Goal: Information Seeking & Learning: Learn about a topic

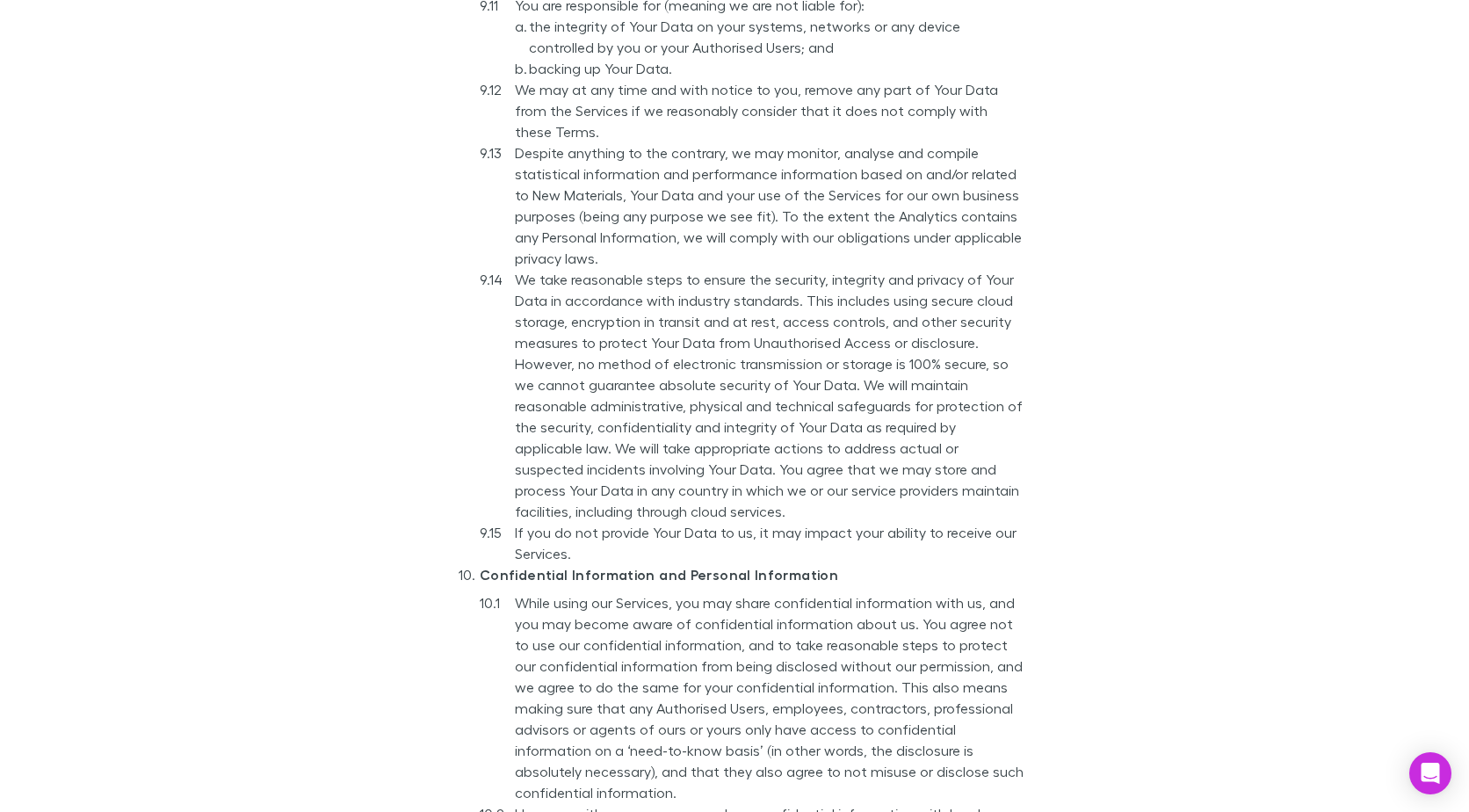
click at [1152, 492] on main "Terms and conditions Version number: 2 Last updated: [DATE] Rechargly Platform …" at bounding box center [734, 406] width 1469 height 812
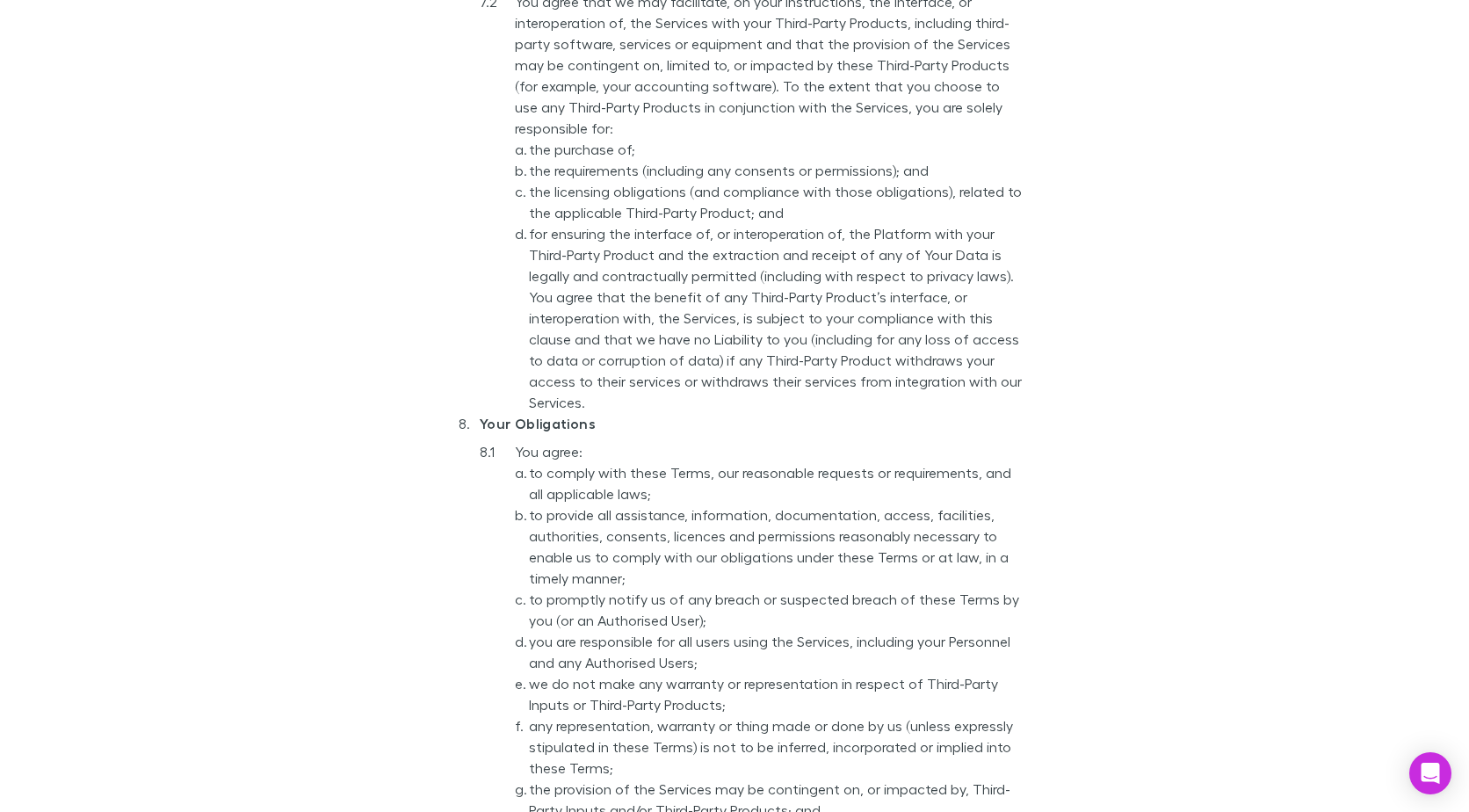
scroll to position [4216, 0]
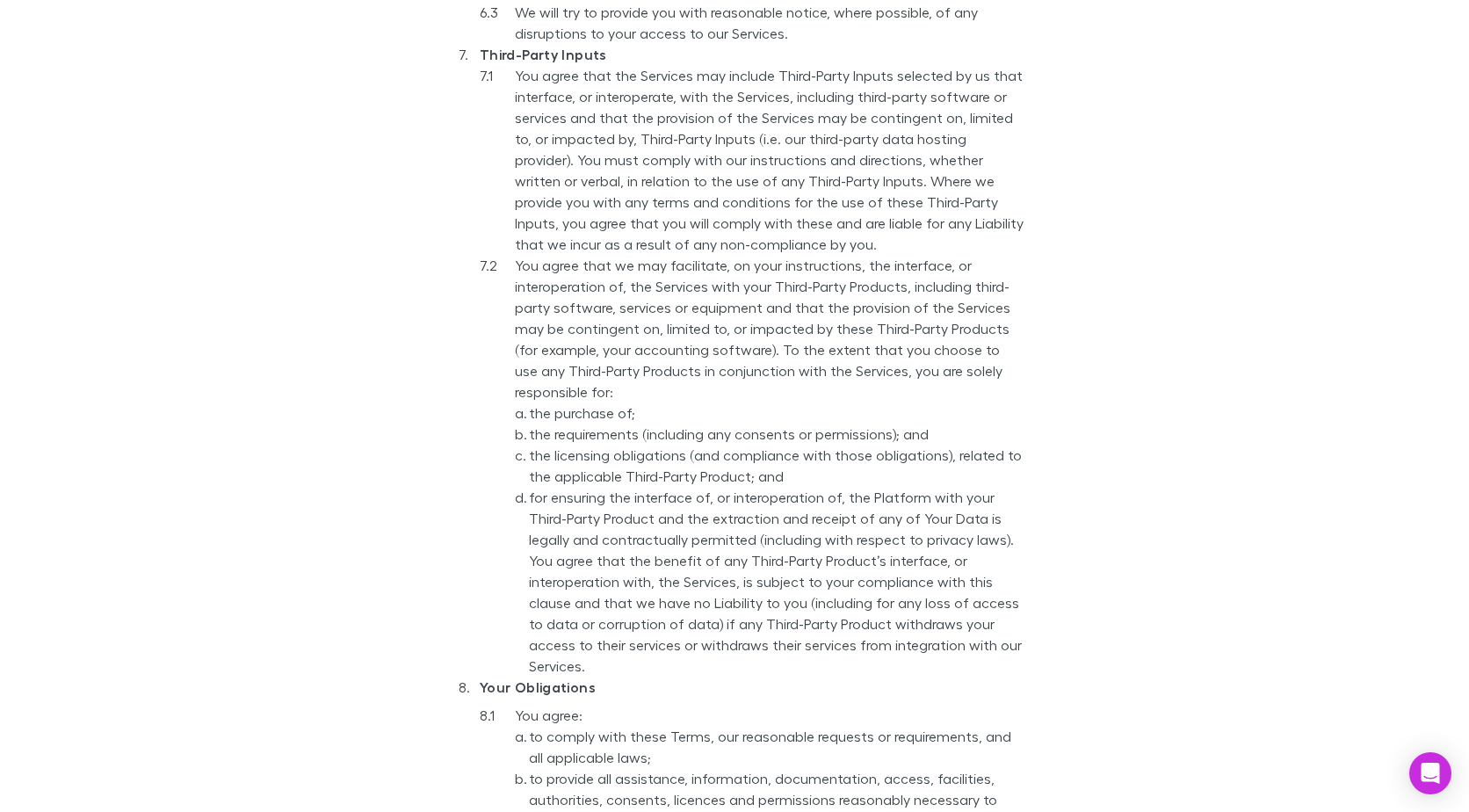
click at [336, 192] on main "Terms and conditions Version number: 2 Last updated: [DATE] Rechargly Platform …" at bounding box center [734, 406] width 1469 height 812
click at [1116, 400] on main "Terms and conditions Version number: 2 Last updated: [DATE] Rechargly Platform …" at bounding box center [734, 406] width 1469 height 812
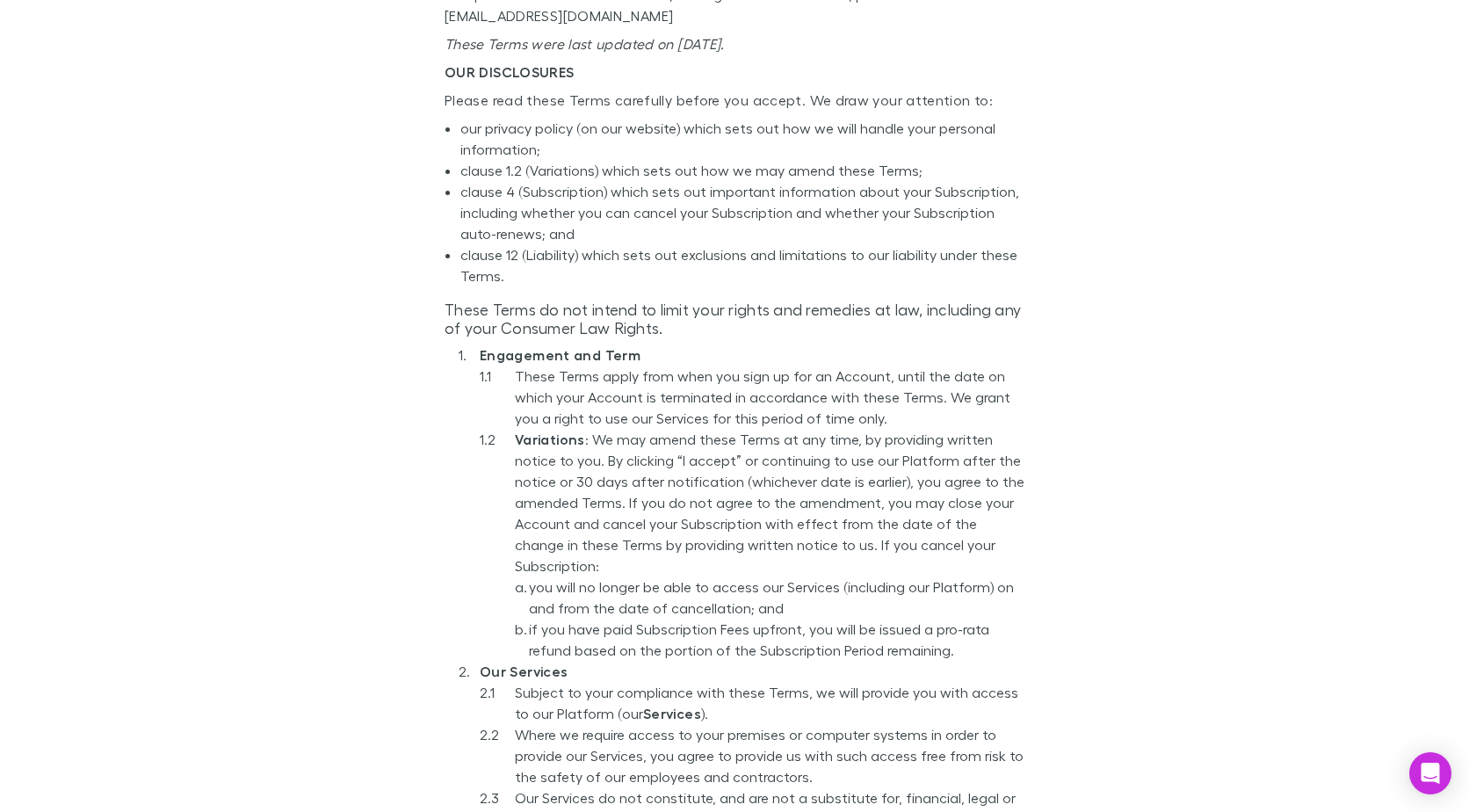
scroll to position [0, 0]
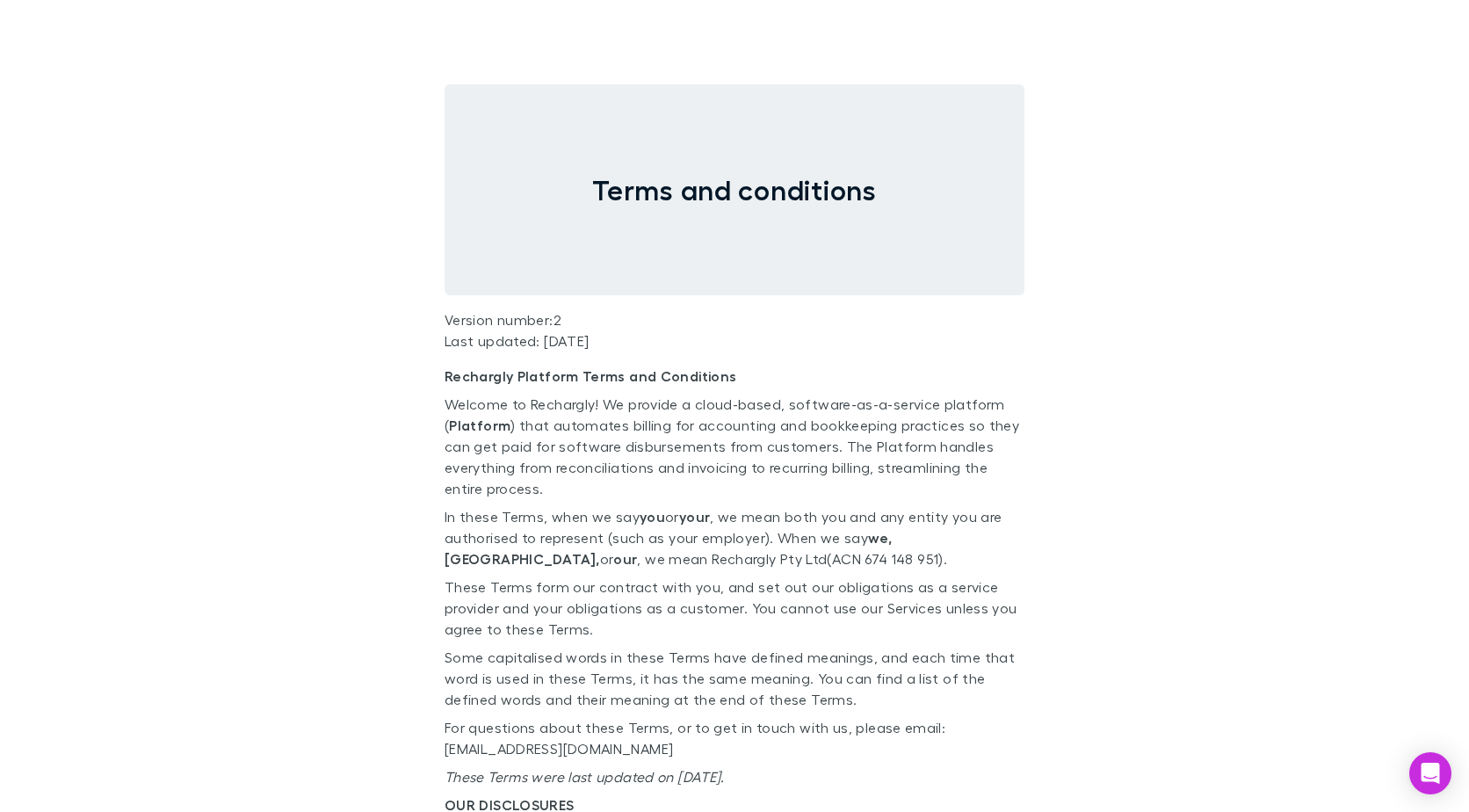
click at [136, 39] on main "Terms and conditions Version number: 2 Last updated: [DATE] Rechargly Platform …" at bounding box center [734, 406] width 1469 height 812
